Goal: Task Accomplishment & Management: Manage account settings

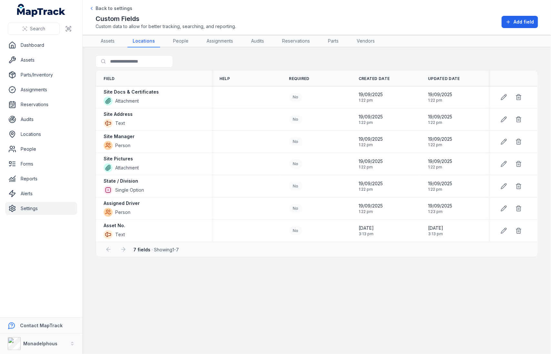
click at [525, 24] on span "Add field" at bounding box center [524, 22] width 20 height 6
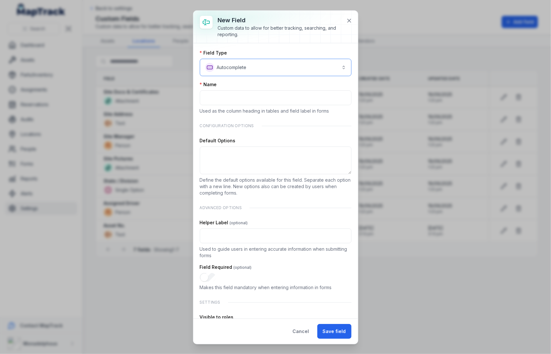
click at [251, 70] on button "**********" at bounding box center [276, 67] width 152 height 17
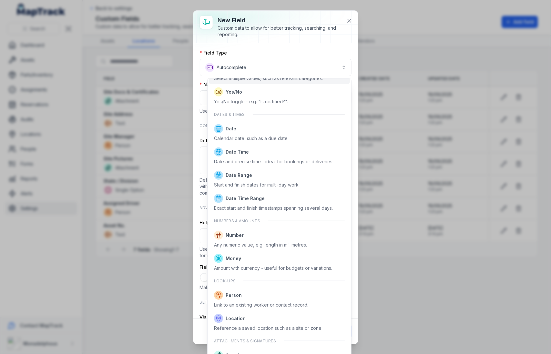
scroll to position [192, 0]
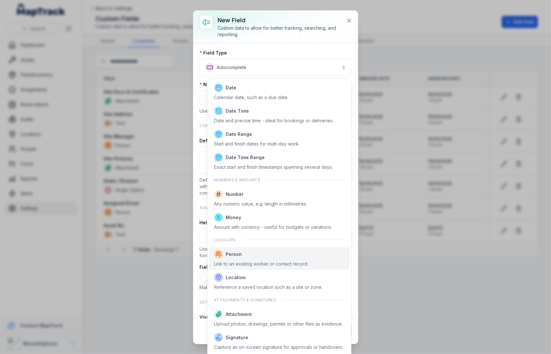
click at [257, 252] on span "Person" at bounding box center [261, 254] width 94 height 9
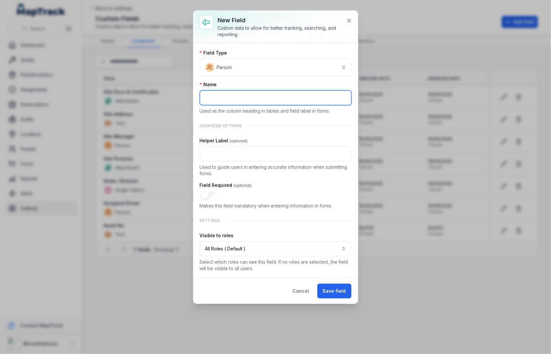
click at [265, 100] on input ":rnf:-form-item-label" at bounding box center [276, 97] width 152 height 15
paste input "**********"
type input "**********"
click at [273, 87] on div "**********" at bounding box center [276, 97] width 152 height 33
click at [331, 288] on button "Save field" at bounding box center [334, 291] width 34 height 15
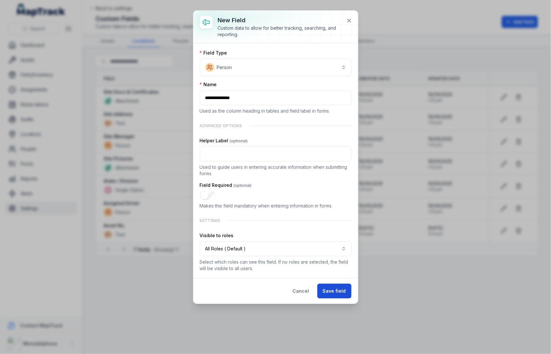
click at [337, 293] on button "Save field" at bounding box center [334, 291] width 34 height 15
click at [336, 290] on button "Save field" at bounding box center [334, 291] width 34 height 15
click at [352, 21] on icon at bounding box center [349, 20] width 6 height 6
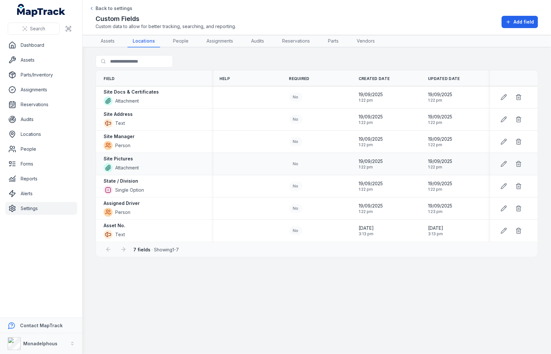
click at [289, 172] on td "No" at bounding box center [315, 164] width 69 height 22
click at [184, 161] on div "Site Pictures Attachment" at bounding box center [154, 164] width 100 height 17
click at [149, 179] on div "State / Division Single Option" at bounding box center [154, 186] width 100 height 17
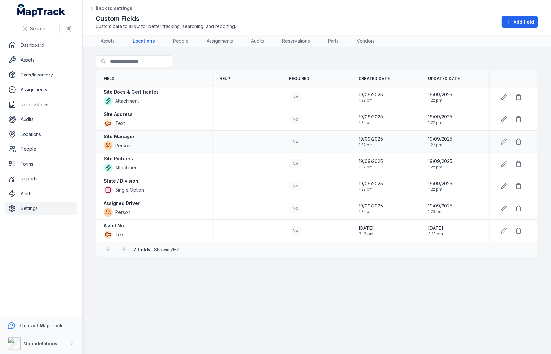
click at [240, 136] on td at bounding box center [246, 142] width 69 height 22
click at [50, 214] on link "Settings" at bounding box center [41, 208] width 72 height 13
click at [242, 169] on td at bounding box center [246, 164] width 69 height 22
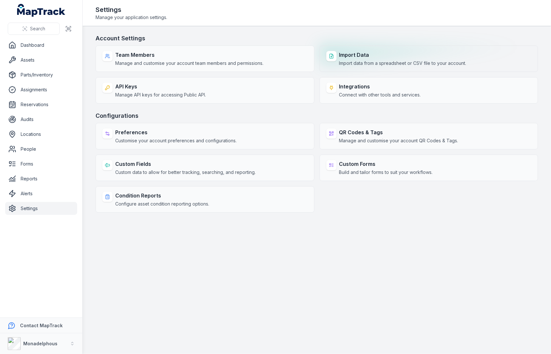
click at [367, 50] on div "Import Data Import data from a spreadsheet or CSV file to your account." at bounding box center [429, 59] width 219 height 26
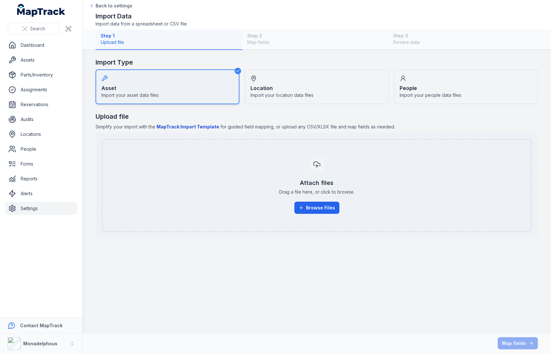
click at [277, 89] on div "Location Import your location data files" at bounding box center [317, 86] width 144 height 35
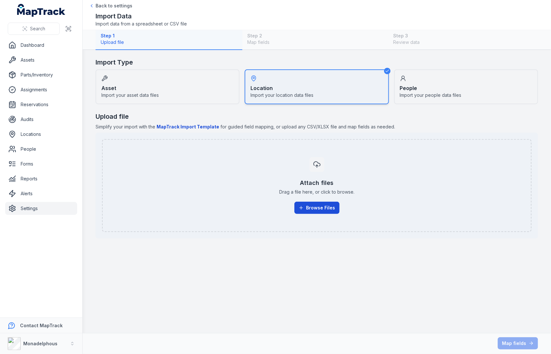
click at [306, 205] on button "Browse Files" at bounding box center [316, 208] width 45 height 12
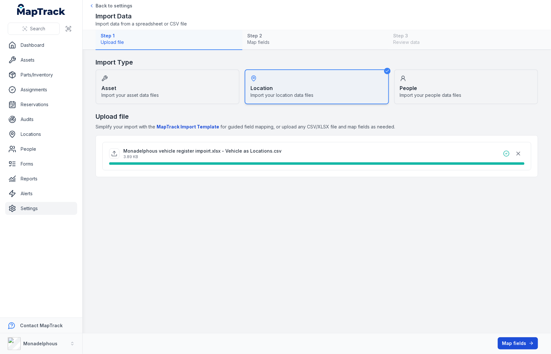
click at [522, 343] on button "Map fields" at bounding box center [518, 343] width 40 height 12
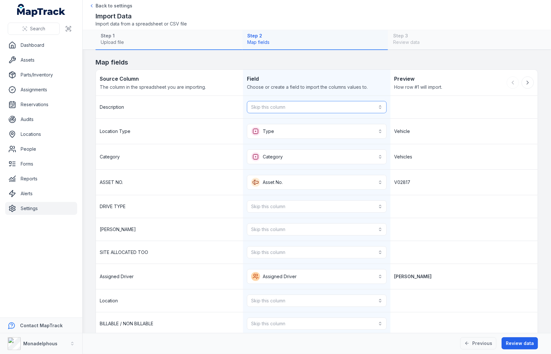
click at [342, 106] on button "Skip this column" at bounding box center [316, 107] width 139 height 12
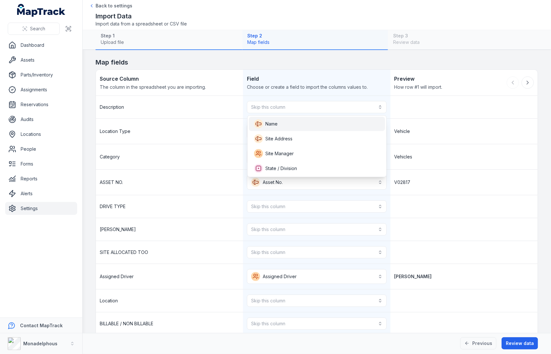
click at [330, 125] on div "Name" at bounding box center [317, 123] width 126 height 9
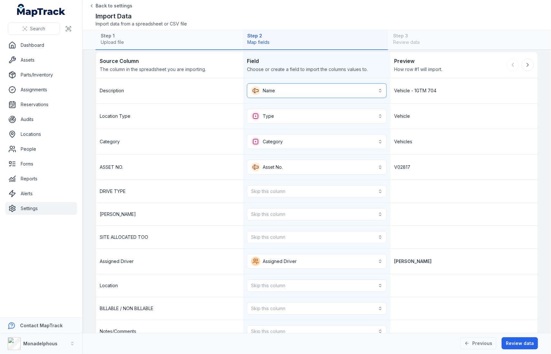
scroll to position [20, 0]
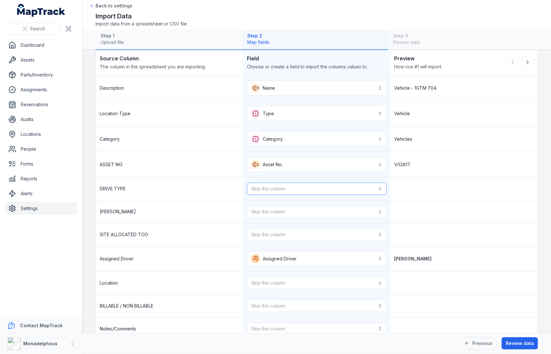
click at [312, 183] on button "Skip this column" at bounding box center [316, 189] width 139 height 12
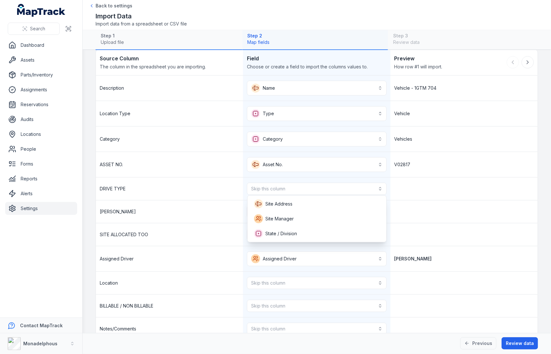
click at [426, 155] on div "**********" at bounding box center [317, 220] width 442 height 288
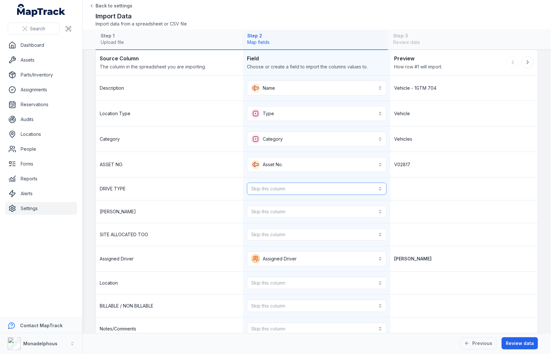
scroll to position [53, 0]
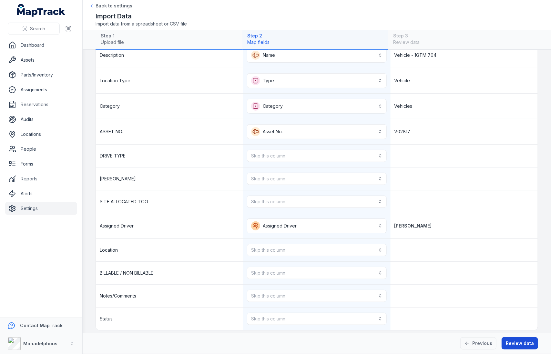
click at [510, 341] on button "Review data" at bounding box center [520, 343] width 36 height 12
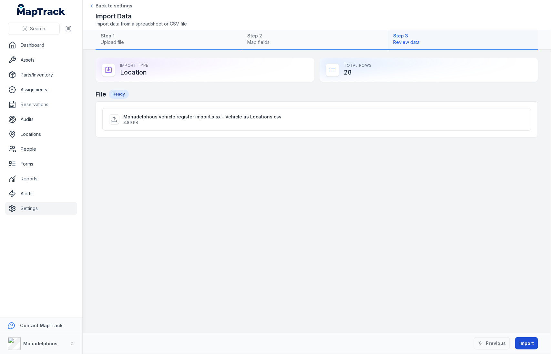
scroll to position [0, 0]
click at [521, 346] on button "Import" at bounding box center [526, 343] width 23 height 12
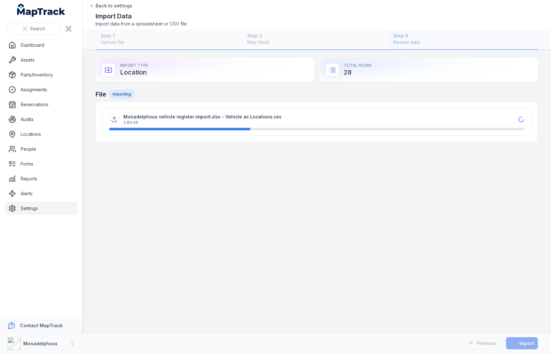
click at [243, 182] on main "Import Type Location Total Rows 28 File Importing Monadelphous vehicle register…" at bounding box center [317, 191] width 468 height 283
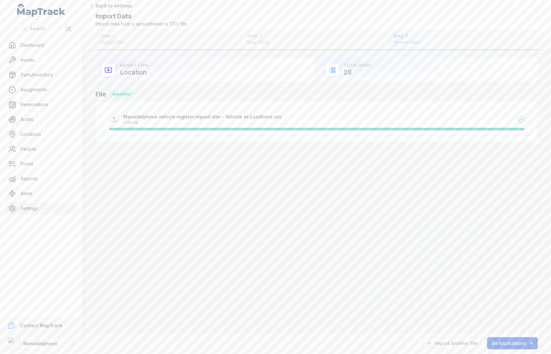
click at [500, 342] on link "Go to Locations" at bounding box center [512, 343] width 51 height 12
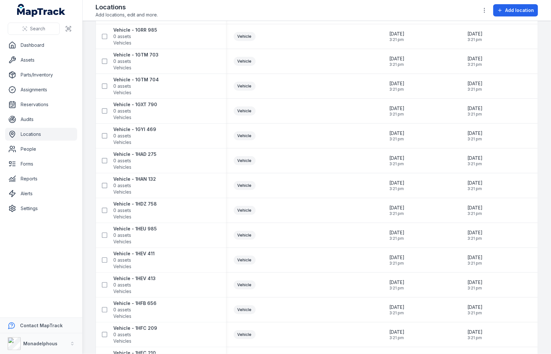
scroll to position [285, 0]
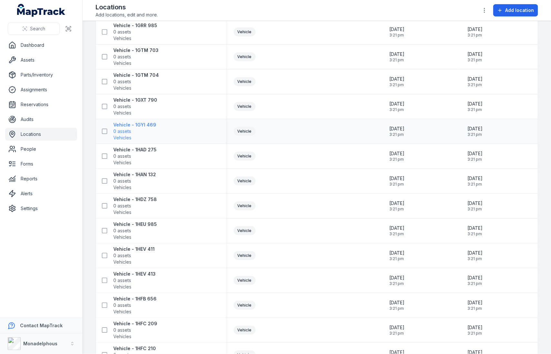
click at [138, 124] on strong "Vehicle - 1GYI 469" at bounding box center [134, 125] width 43 height 6
click at [306, 129] on div at bounding box center [343, 131] width 78 height 5
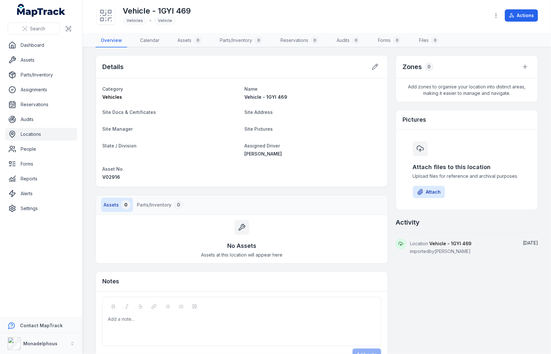
click at [31, 132] on link "Locations" at bounding box center [41, 134] width 72 height 13
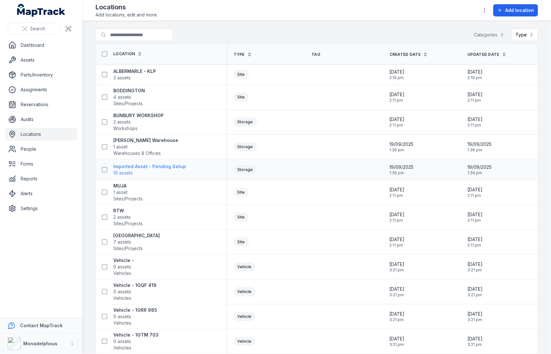
click at [136, 171] on span "19 assets" at bounding box center [149, 173] width 73 height 6
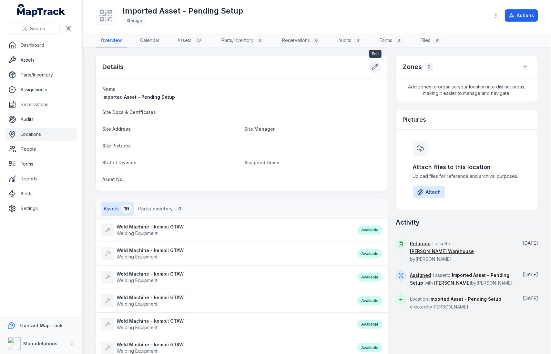
click at [373, 66] on icon at bounding box center [375, 67] width 6 height 6
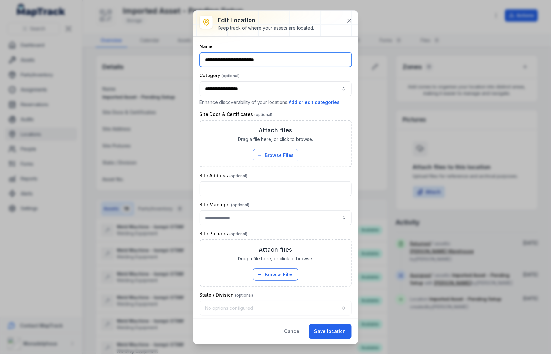
click at [239, 58] on input "**********" at bounding box center [276, 59] width 152 height 15
type input "**********"
click at [322, 332] on button "Save location" at bounding box center [330, 331] width 43 height 15
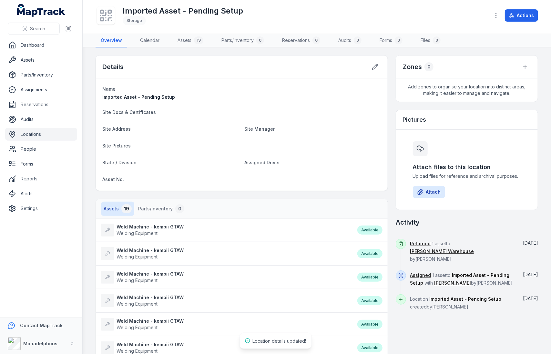
click at [28, 134] on link "Locations" at bounding box center [41, 134] width 72 height 13
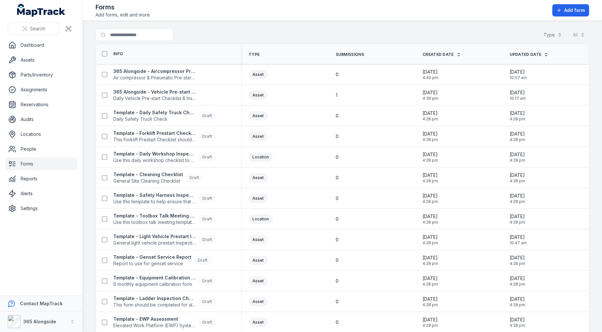
click at [315, 114] on div "Asset" at bounding box center [284, 115] width 71 height 9
click at [332, 117] on div "0" at bounding box center [371, 116] width 87 height 12
click at [326, 116] on div "Asset" at bounding box center [284, 116] width 87 height 14
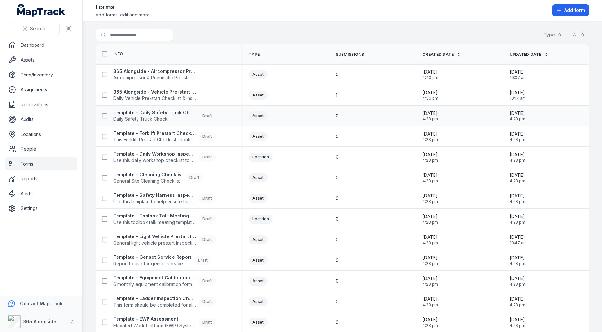
click at [326, 116] on div "Asset" at bounding box center [284, 116] width 87 height 14
